Goal: Task Accomplishment & Management: Use online tool/utility

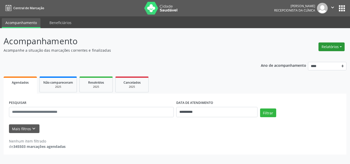
click at [329, 49] on button "Relatórios" at bounding box center [331, 47] width 26 height 9
click at [313, 56] on link "Agendamentos" at bounding box center [317, 57] width 55 height 7
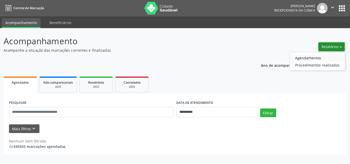
select select "*"
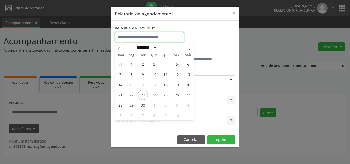
click at [138, 36] on input "text" at bounding box center [149, 37] width 69 height 10
click at [142, 92] on span "23" at bounding box center [143, 95] width 10 height 10
type input "**********"
click at [143, 95] on span "23" at bounding box center [143, 95] width 10 height 10
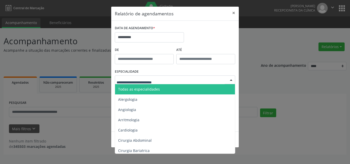
click at [143, 91] on span "Todas as especialidades" at bounding box center [139, 89] width 42 height 5
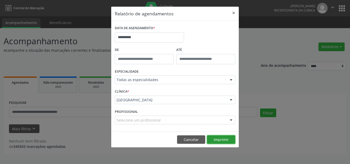
click at [222, 140] on button "Imprimir" at bounding box center [221, 139] width 28 height 9
click at [234, 10] on button "×" at bounding box center [233, 13] width 10 height 13
